Goal: Navigation & Orientation: Go to known website

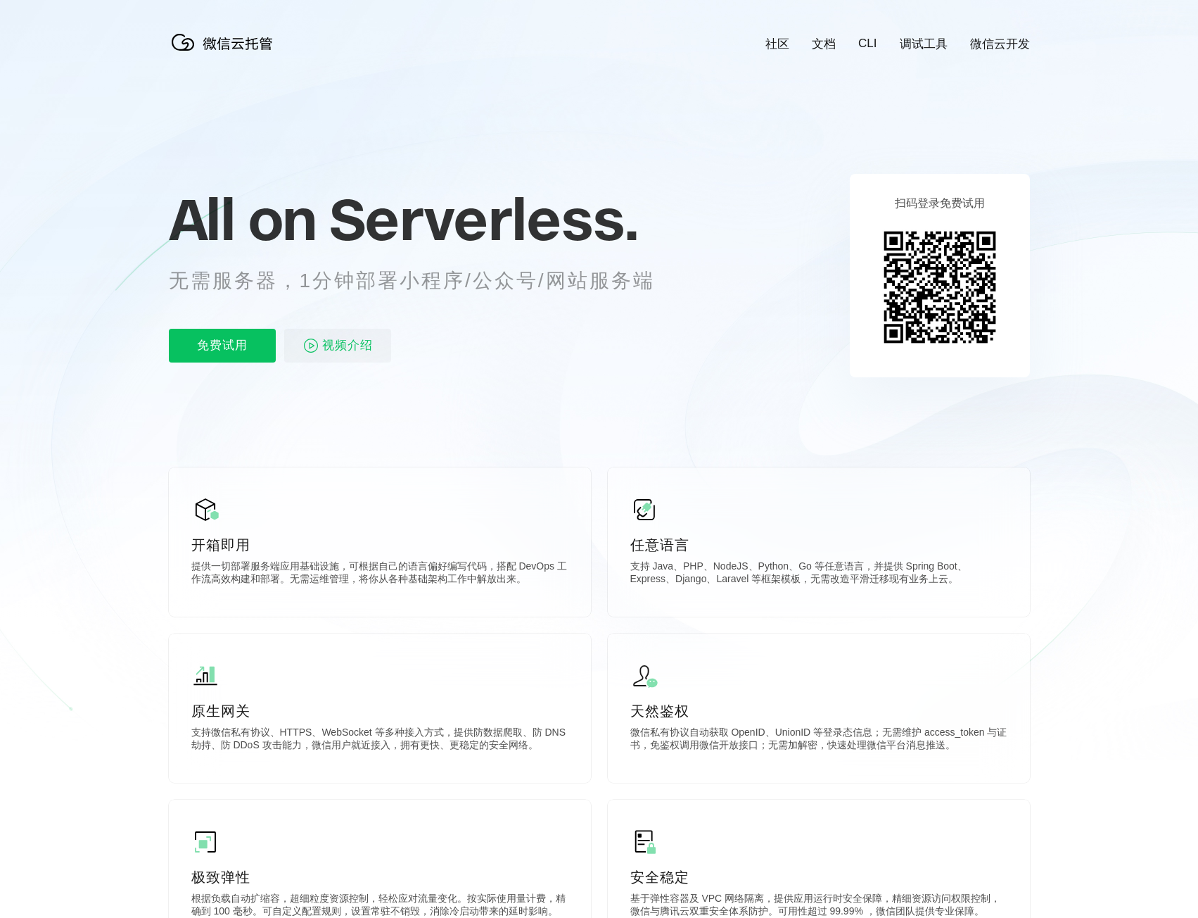
scroll to position [0, 2502]
